Goal: Browse casually: Explore the website without a specific task or goal

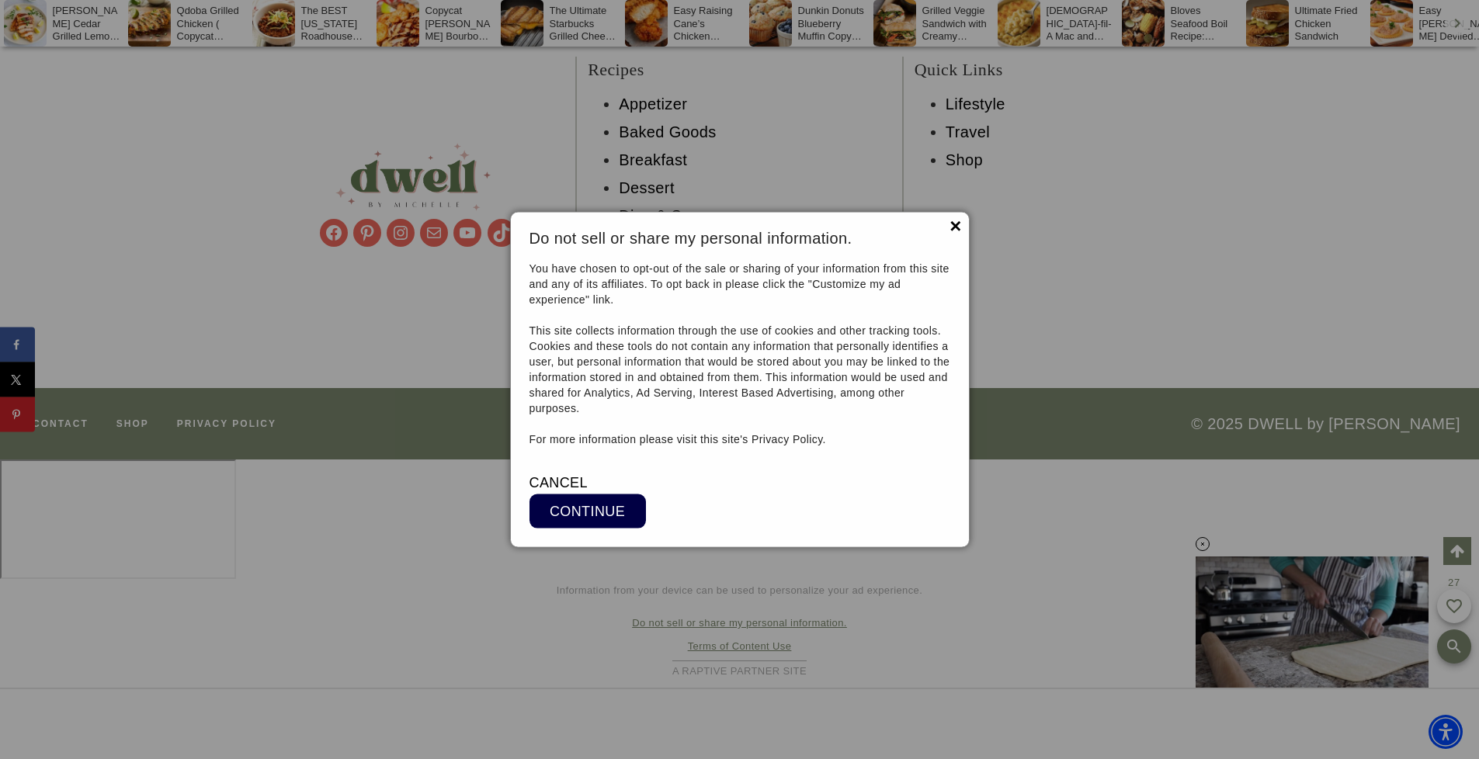
scroll to position [12151, 0]
